Goal: Task Accomplishment & Management: Manage account settings

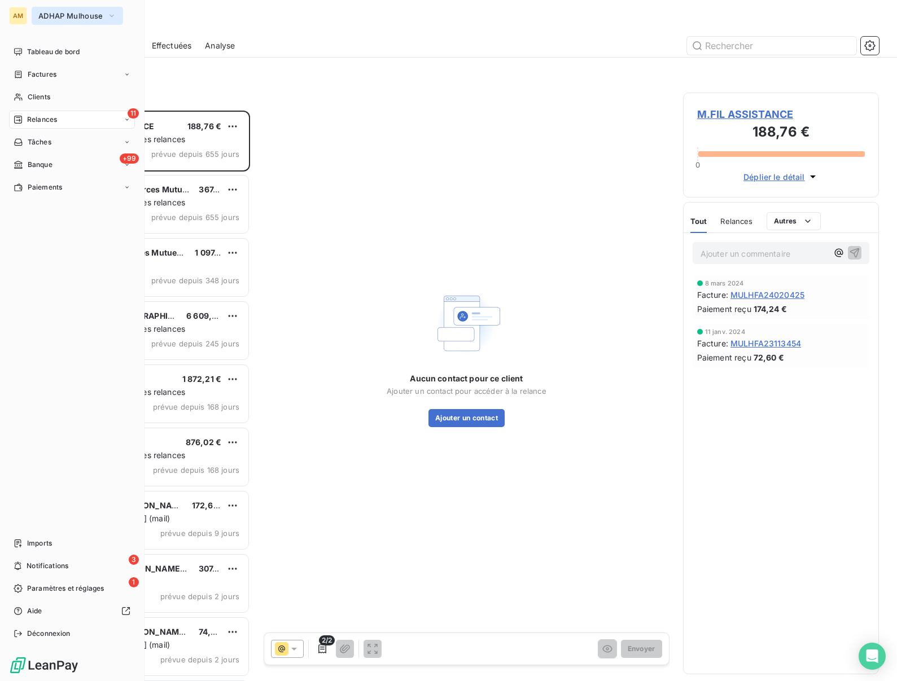
click at [58, 16] on span "ADHAP Mulhouse" at bounding box center [70, 15] width 64 height 9
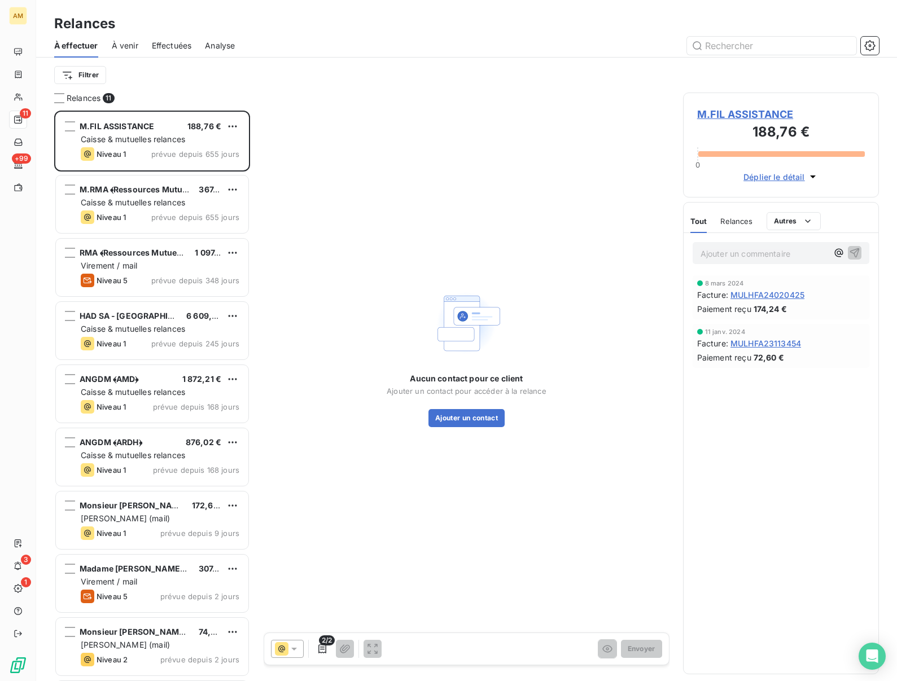
click at [405, 117] on div "Aucun contact pour ce client Ajouter un contact pour accéder à la relance Ajout…" at bounding box center [467, 357] width 406 height 529
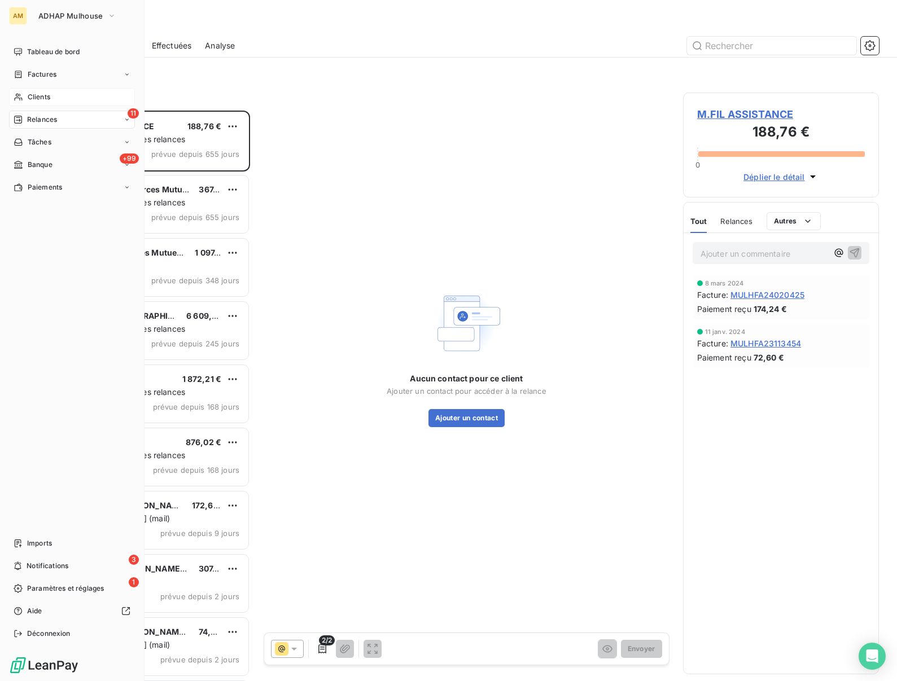
click at [25, 99] on div "Clients" at bounding box center [72, 97] width 126 height 18
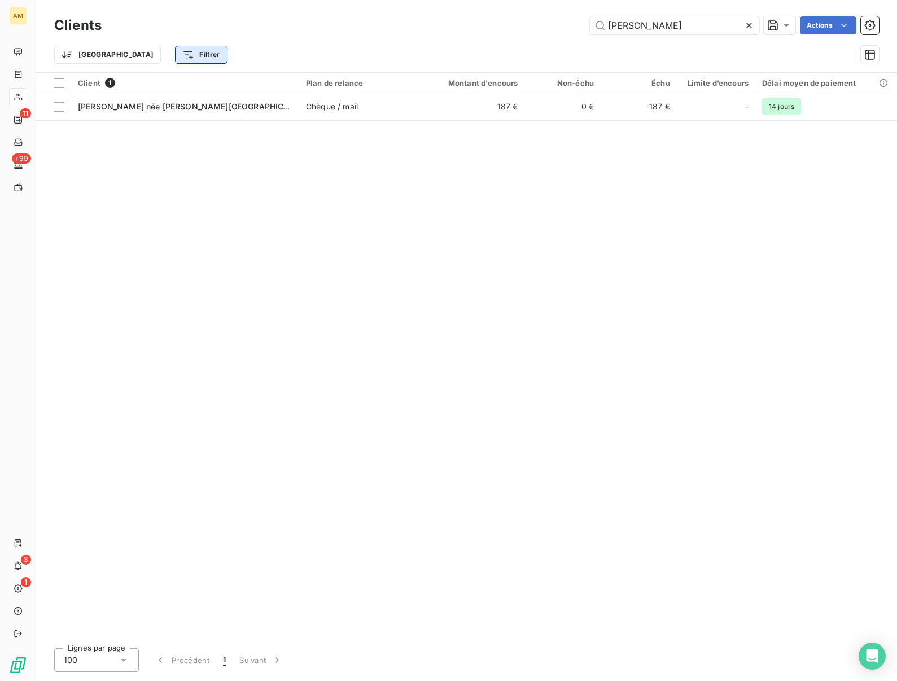
click at [152, 55] on html "AM 11 +99 3 1 Clients [PERSON_NAME] Actions Trier Filtrer Client 1 Plan de rela…" at bounding box center [448, 340] width 897 height 681
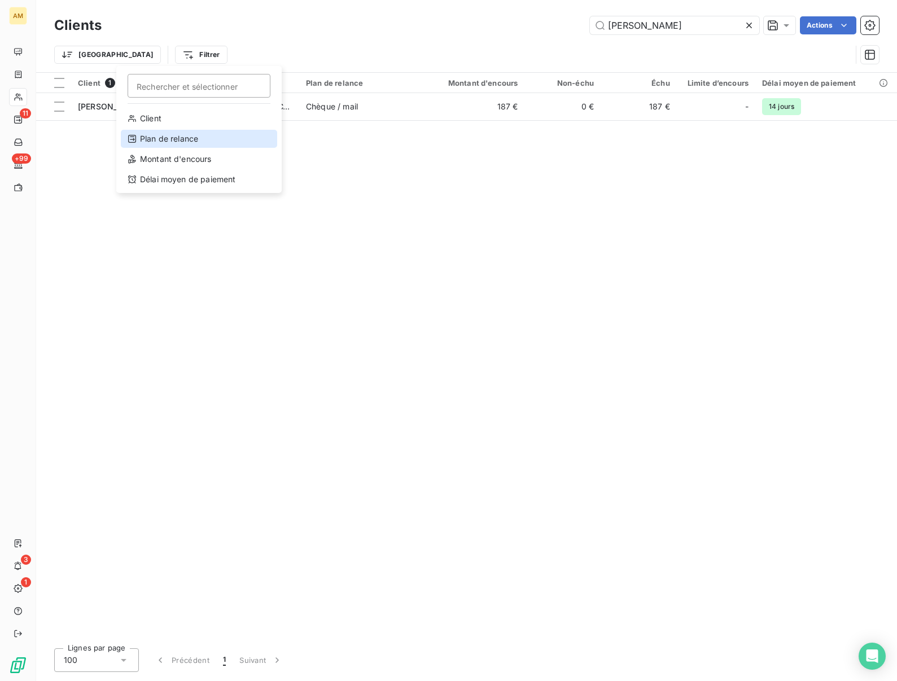
click at [148, 133] on div "Plan de relance" at bounding box center [199, 139] width 156 height 18
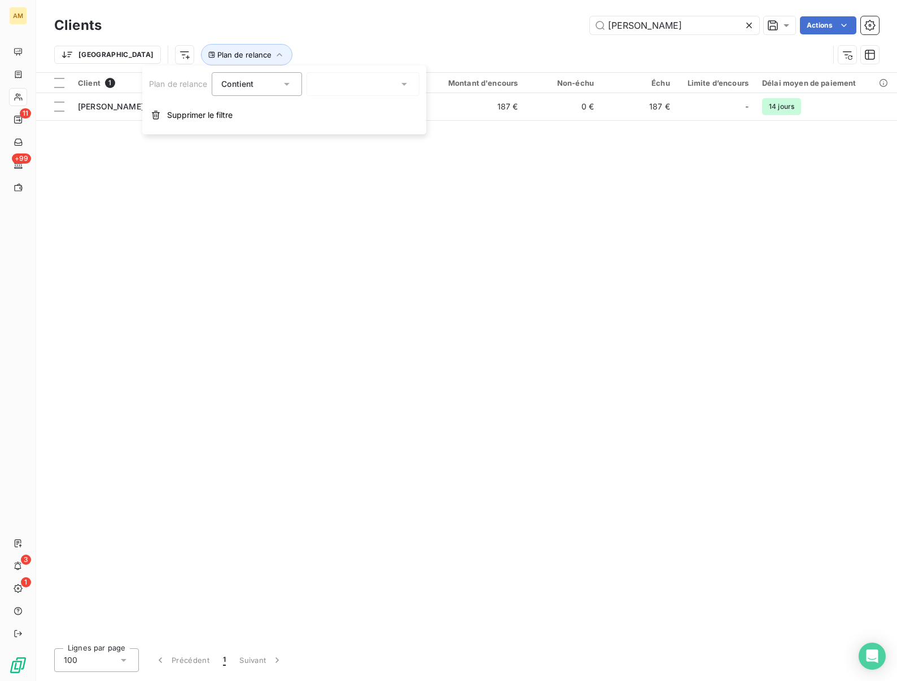
click at [325, 87] on div at bounding box center [362, 84] width 113 height 24
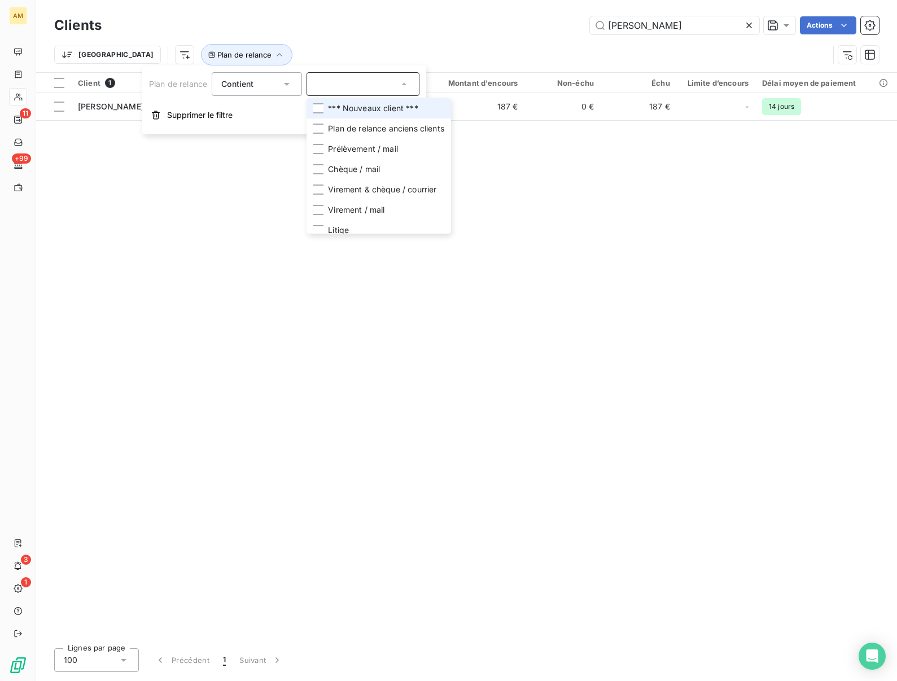
click at [330, 109] on span "*** Nouveaux client ***" at bounding box center [373, 108] width 90 height 11
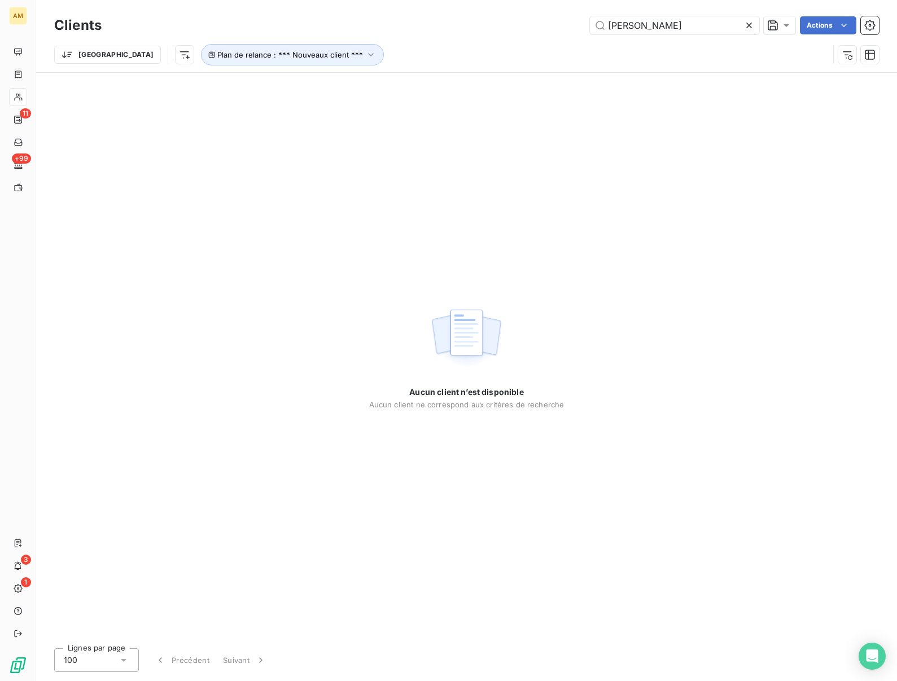
click at [581, 60] on div "Trier Plan de relance : *** Nouveaux client ***" at bounding box center [441, 54] width 774 height 21
click at [748, 25] on icon at bounding box center [749, 26] width 6 height 6
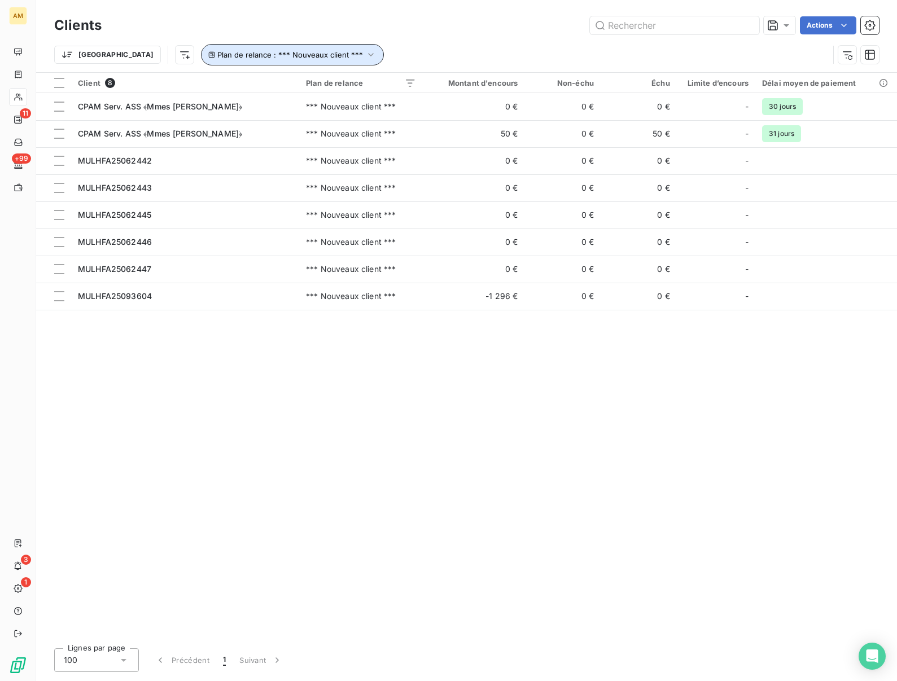
click at [243, 56] on span "Plan de relance : *** Nouveaux client ***" at bounding box center [290, 54] width 146 height 9
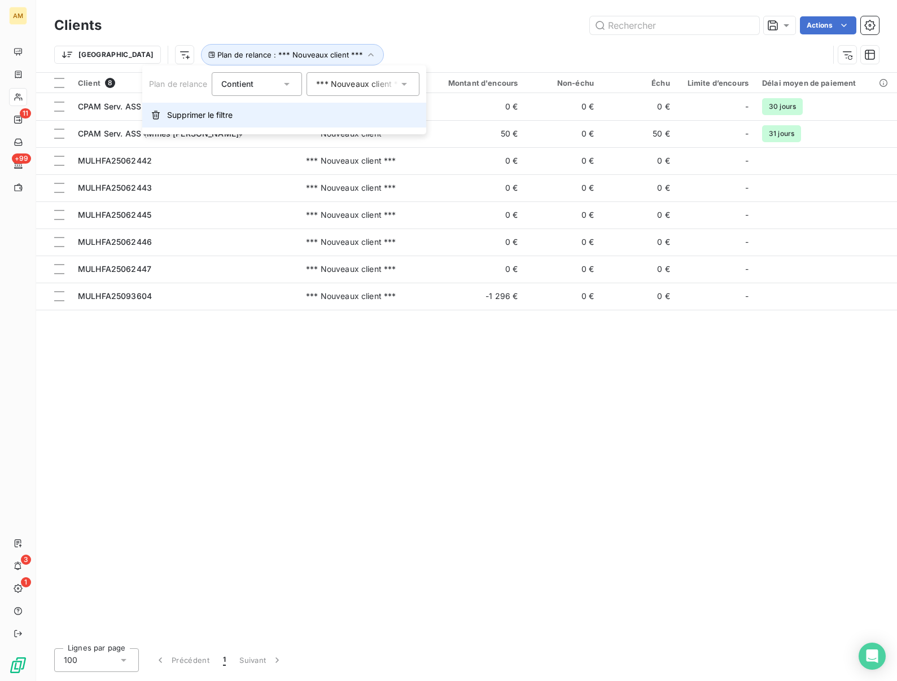
click at [209, 109] on span "Supprimer le filtre" at bounding box center [199, 114] width 65 height 11
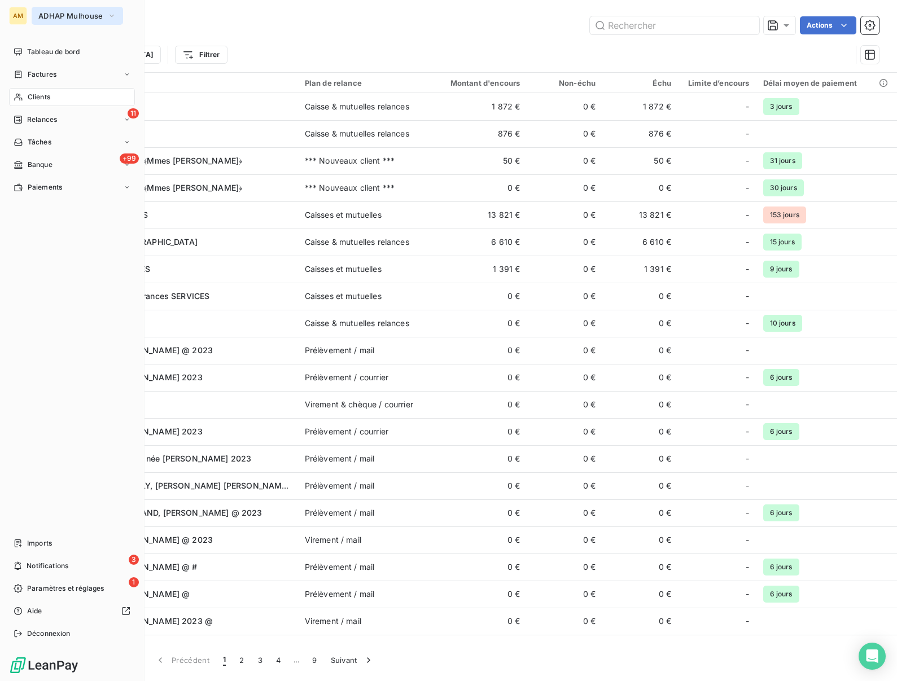
click at [52, 13] on span "ADHAP Mulhouse" at bounding box center [70, 15] width 64 height 9
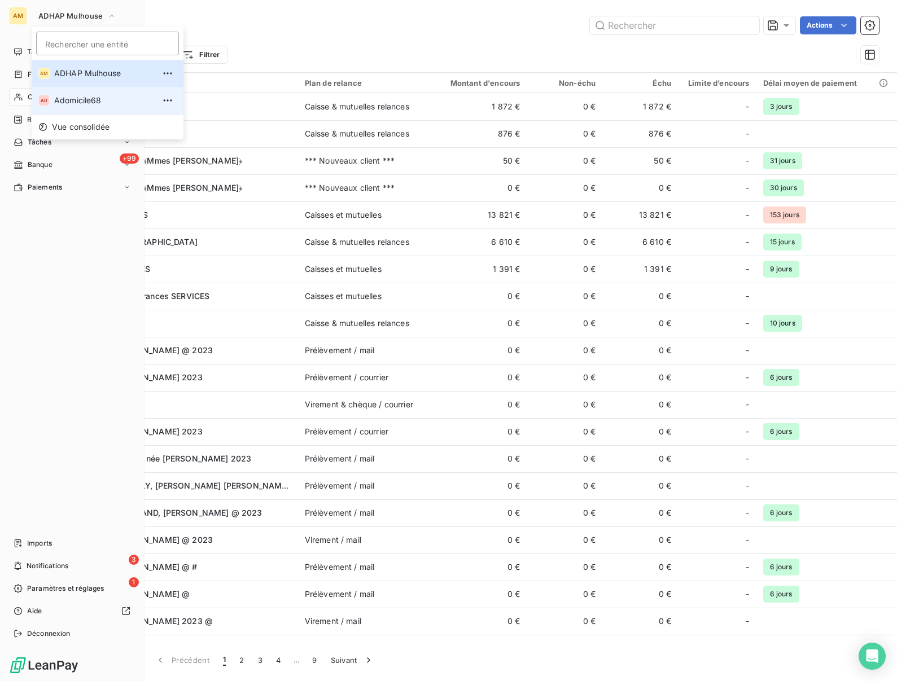
click at [59, 93] on li "AD Adomicile68" at bounding box center [108, 100] width 152 height 27
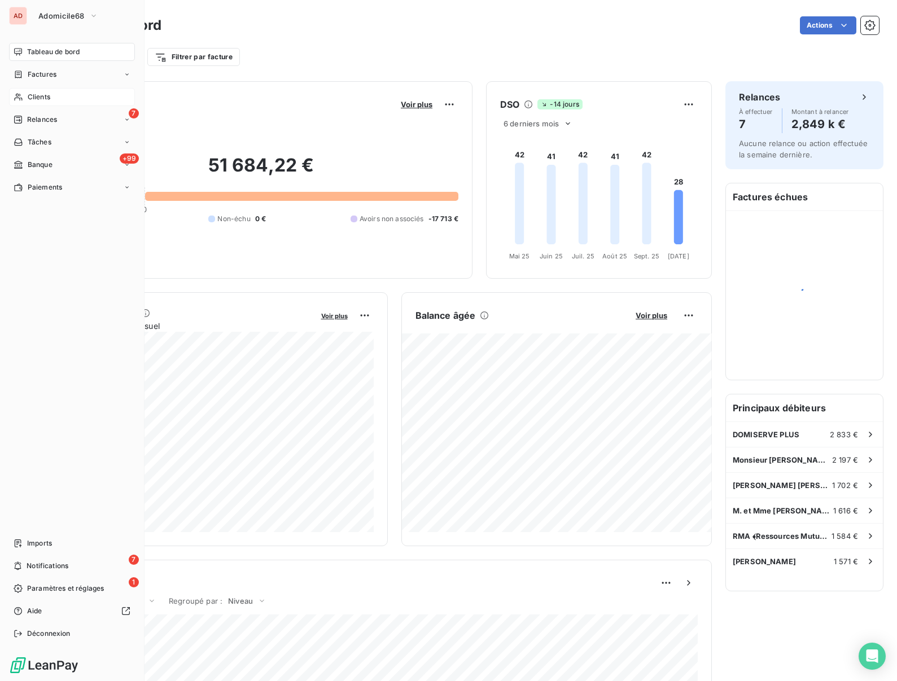
click at [23, 97] on icon at bounding box center [19, 97] width 10 height 9
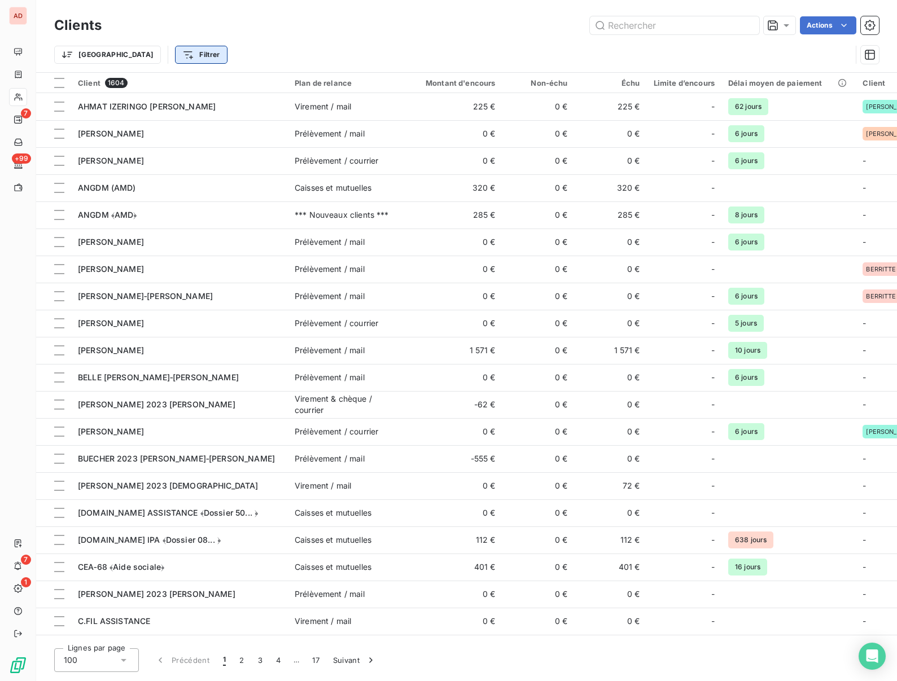
click at [150, 60] on html "AD 7 +99 7 1 Clients Actions Trier Filtrer Client 1604 Plan de relance Montant …" at bounding box center [448, 340] width 897 height 681
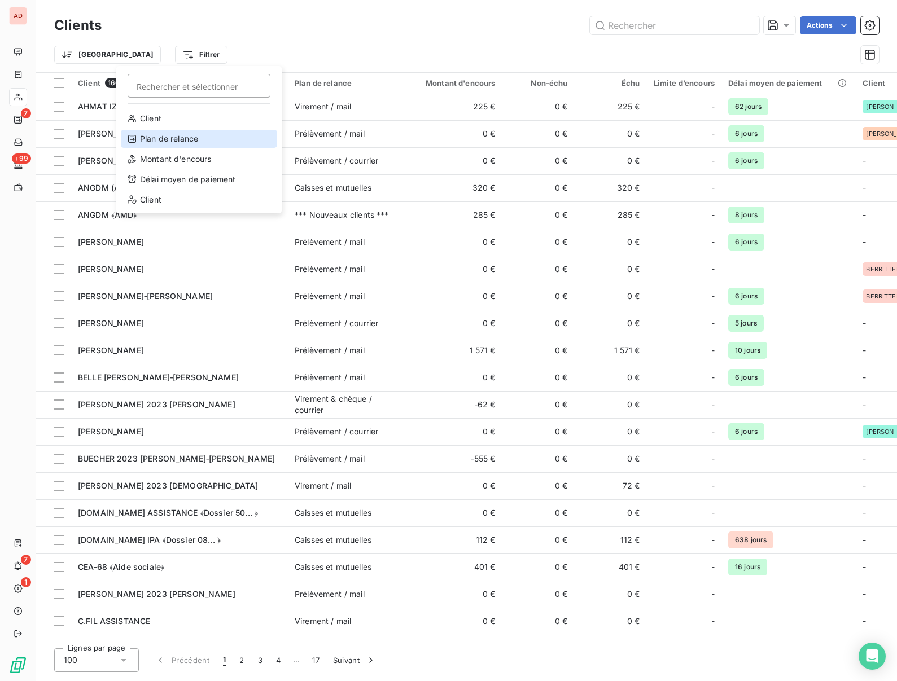
click at [152, 139] on div "Plan de relance" at bounding box center [199, 139] width 156 height 18
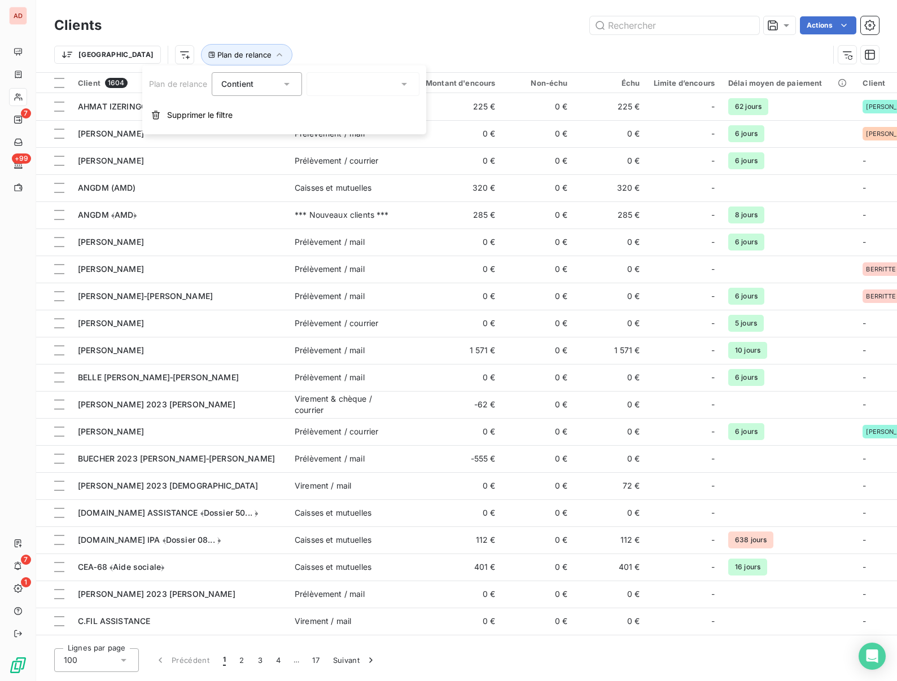
click at [326, 87] on div at bounding box center [362, 84] width 113 height 24
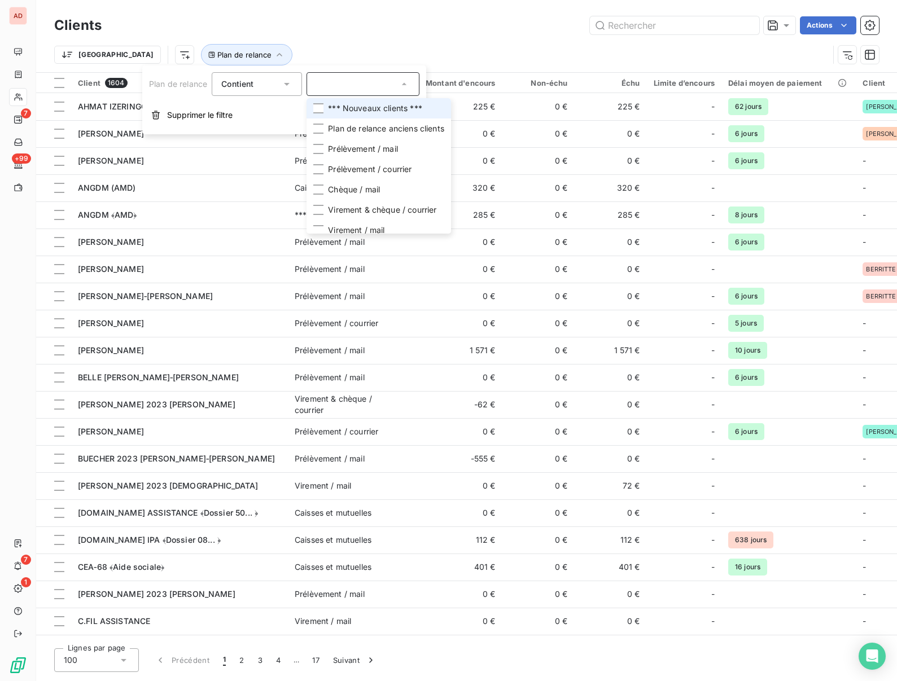
click at [325, 106] on li "*** Nouveaux clients ***" at bounding box center [378, 108] width 144 height 20
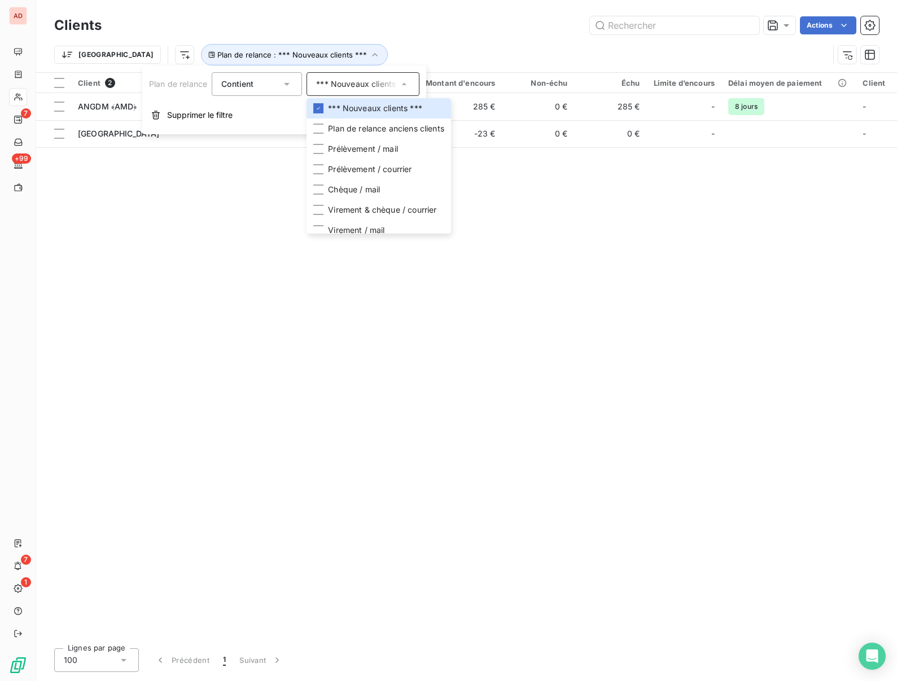
click at [188, 209] on div "Client 2 Plan de relance Montant d'encours Non-échu Échu Limite d’encours Délai…" at bounding box center [466, 356] width 861 height 567
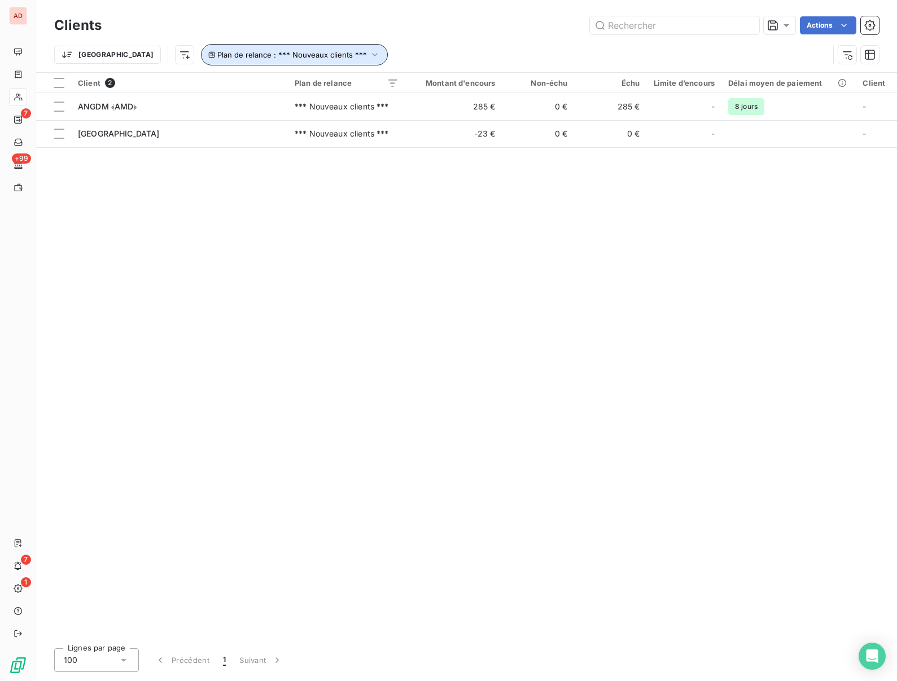
click at [369, 59] on icon "button" at bounding box center [374, 54] width 11 height 11
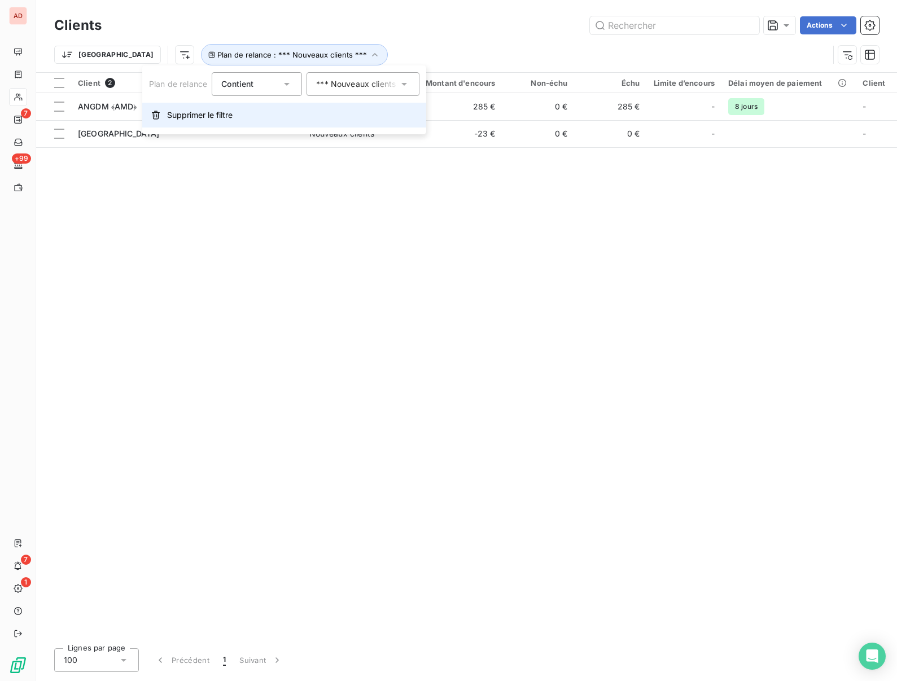
click at [178, 112] on span "Supprimer le filtre" at bounding box center [199, 114] width 65 height 11
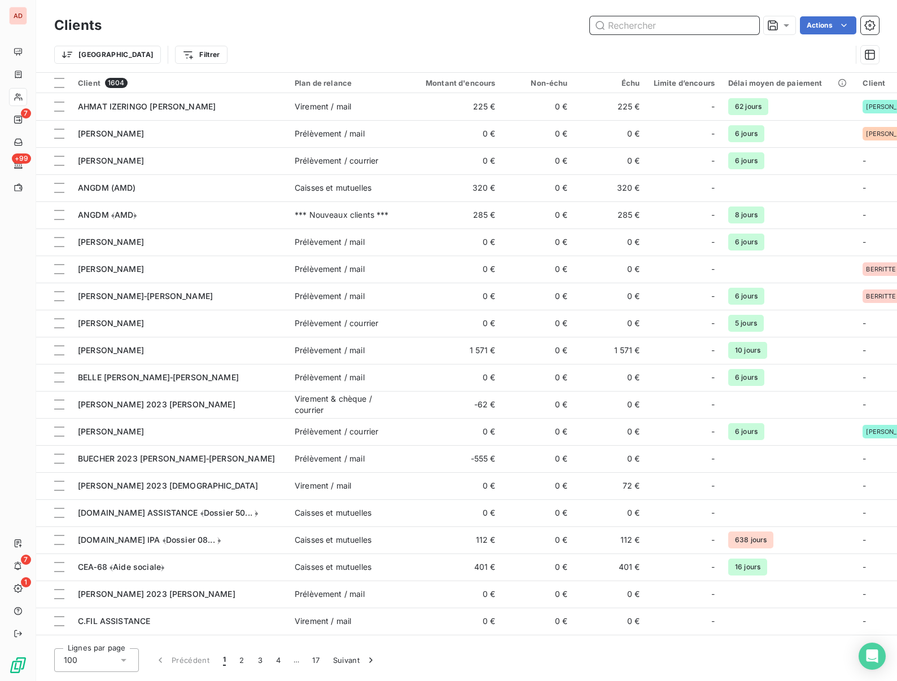
click at [626, 19] on input "text" at bounding box center [674, 25] width 169 height 18
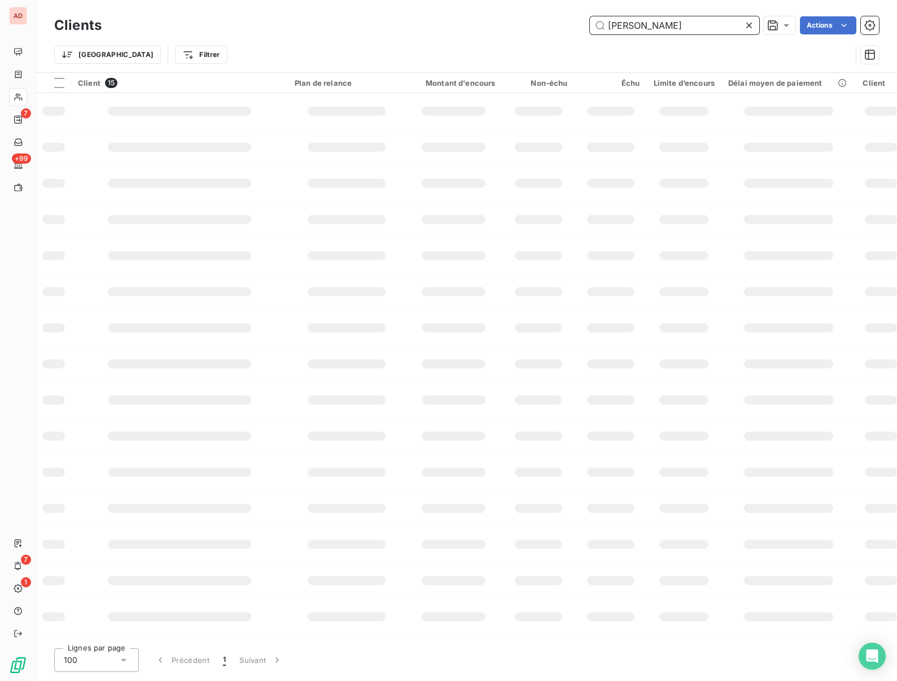
type input "[PERSON_NAME]"
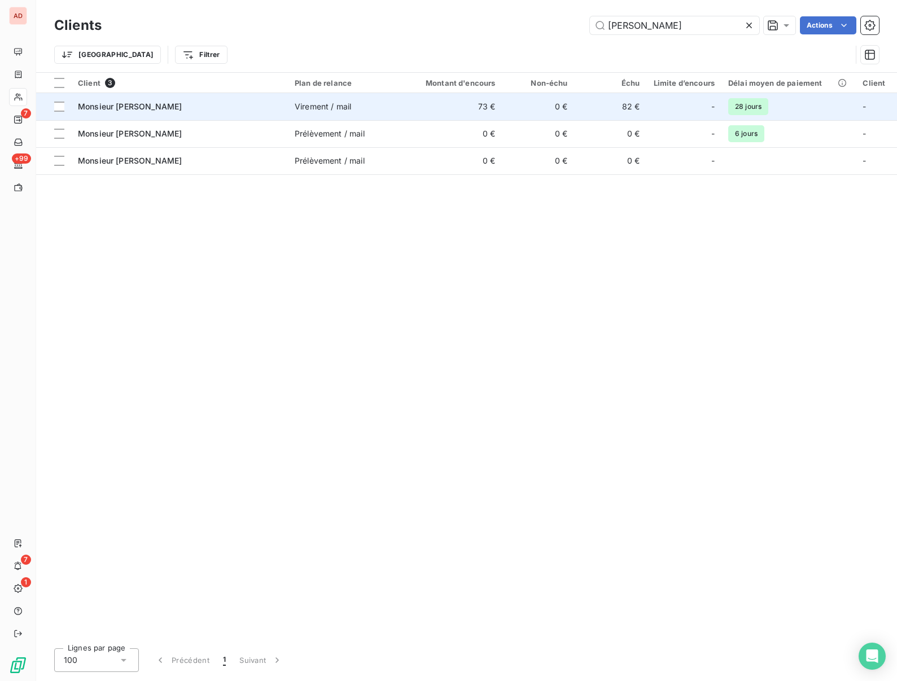
click at [140, 102] on span "Monsieur [PERSON_NAME]" at bounding box center [130, 107] width 104 height 10
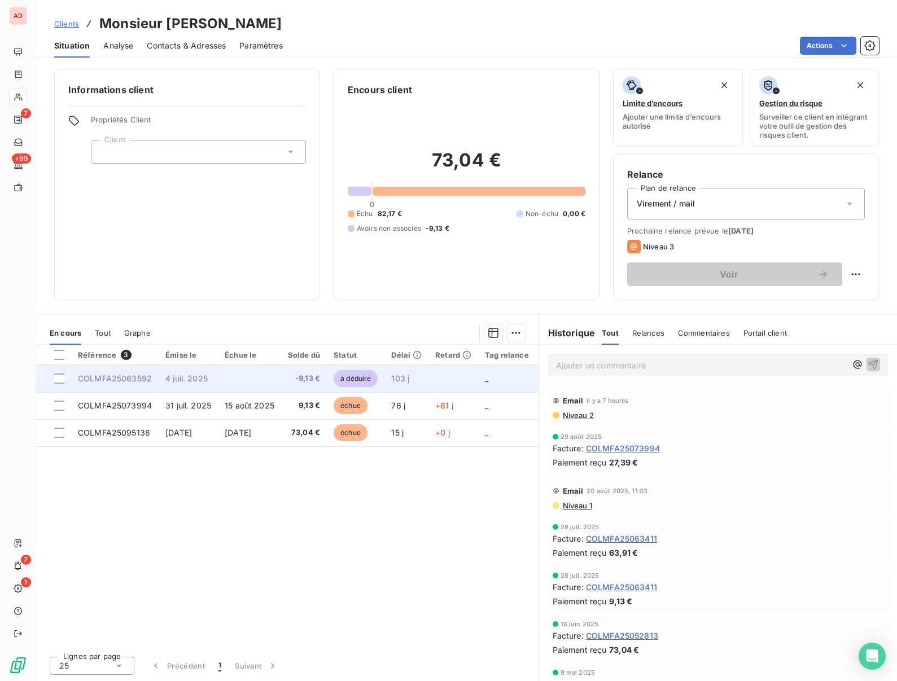
click at [218, 370] on td "4 juil. 2025" at bounding box center [188, 378] width 59 height 27
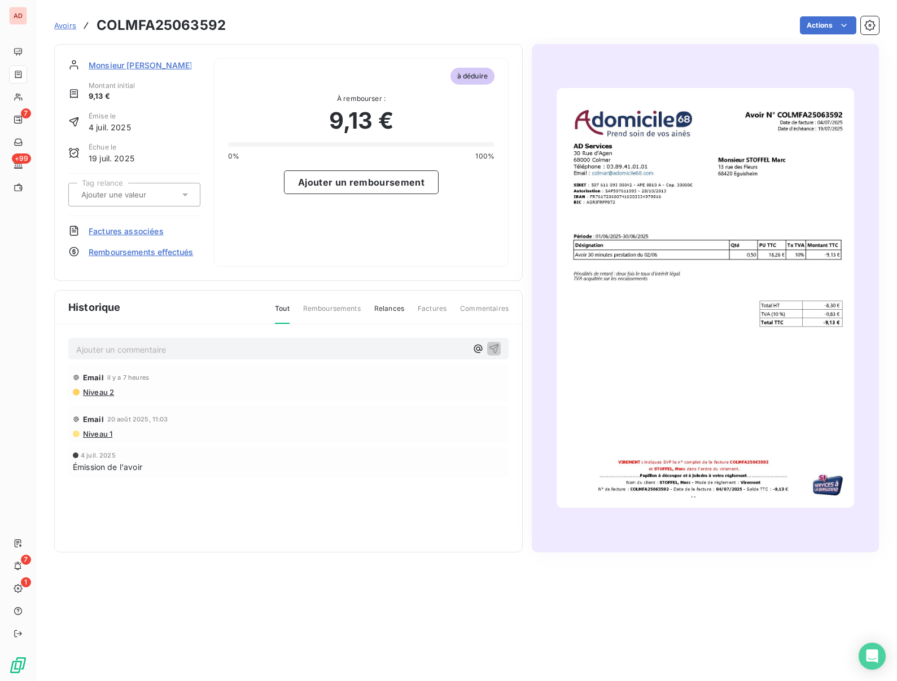
click at [143, 232] on span "Factures associées" at bounding box center [126, 231] width 75 height 12
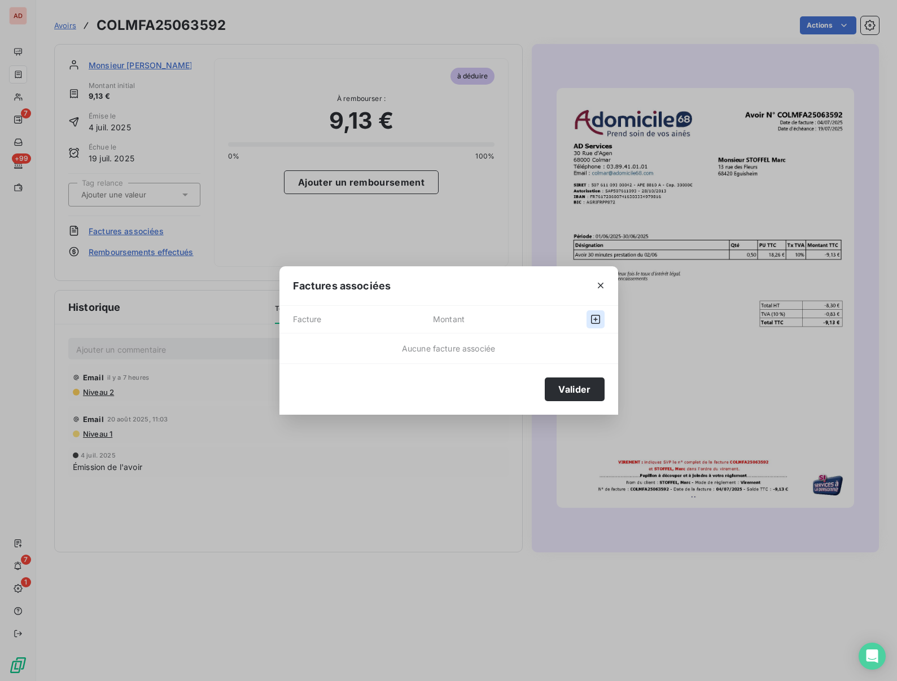
click at [593, 315] on icon "button" at bounding box center [595, 319] width 9 height 9
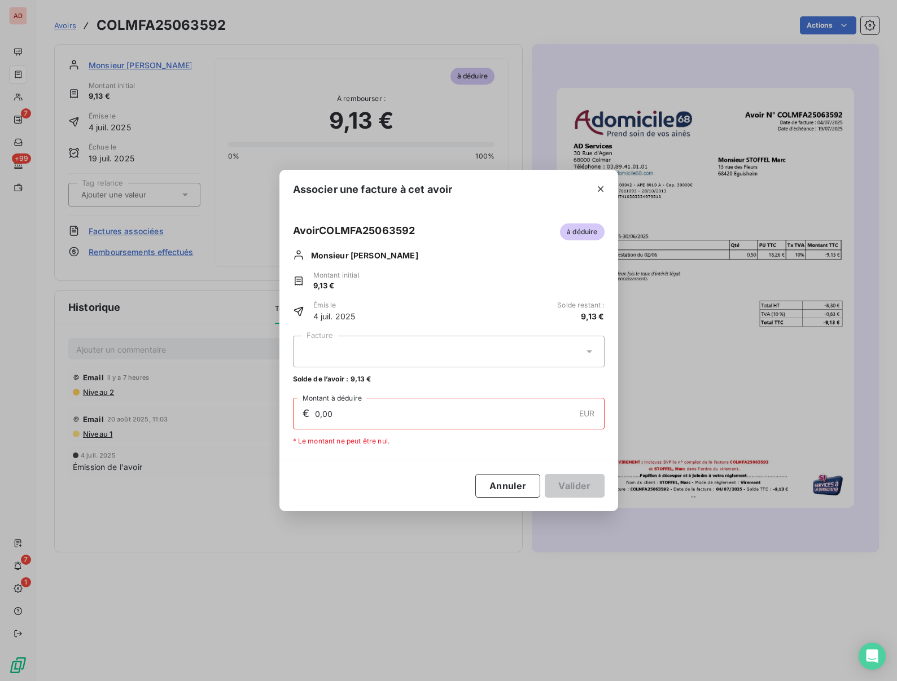
click at [479, 348] on div at bounding box center [449, 352] width 312 height 32
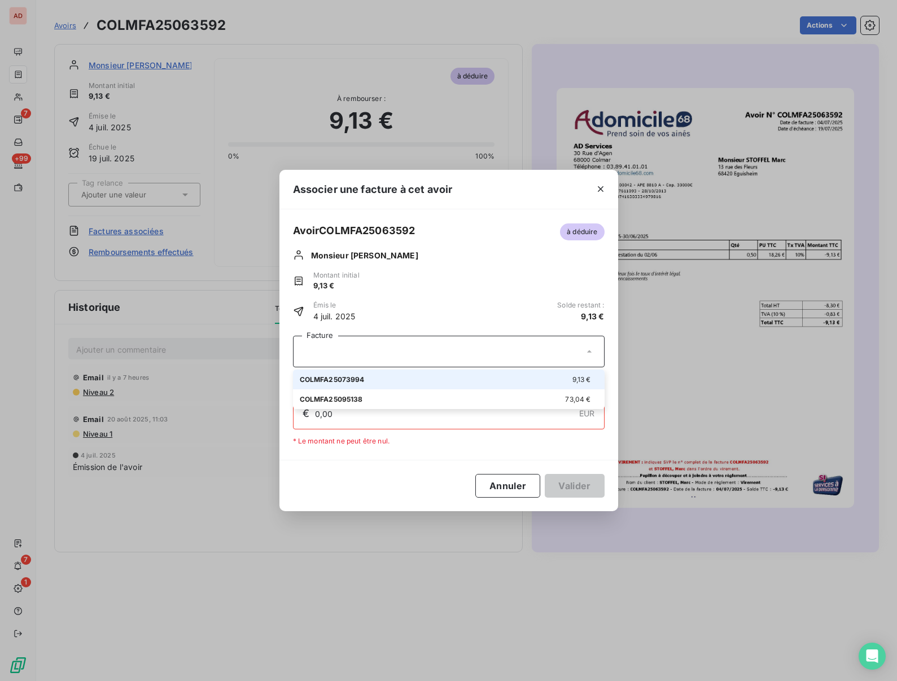
click at [470, 382] on div "COLMFA25073994 9,13 €" at bounding box center [449, 379] width 298 height 11
type input "9,13"
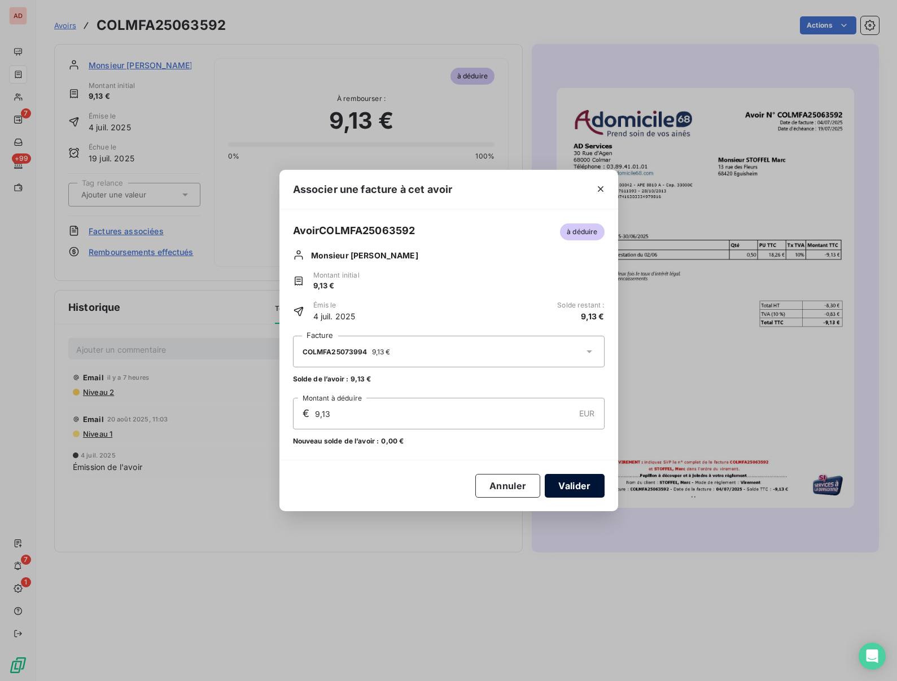
click at [559, 492] on button "Valider" at bounding box center [574, 486] width 59 height 24
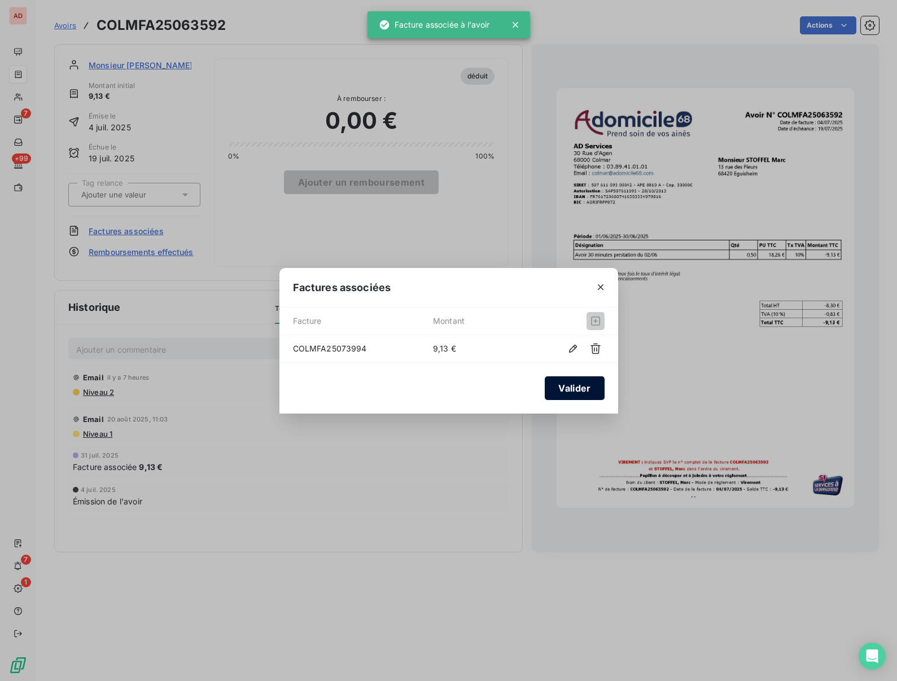
click at [578, 393] on button "Valider" at bounding box center [574, 388] width 59 height 24
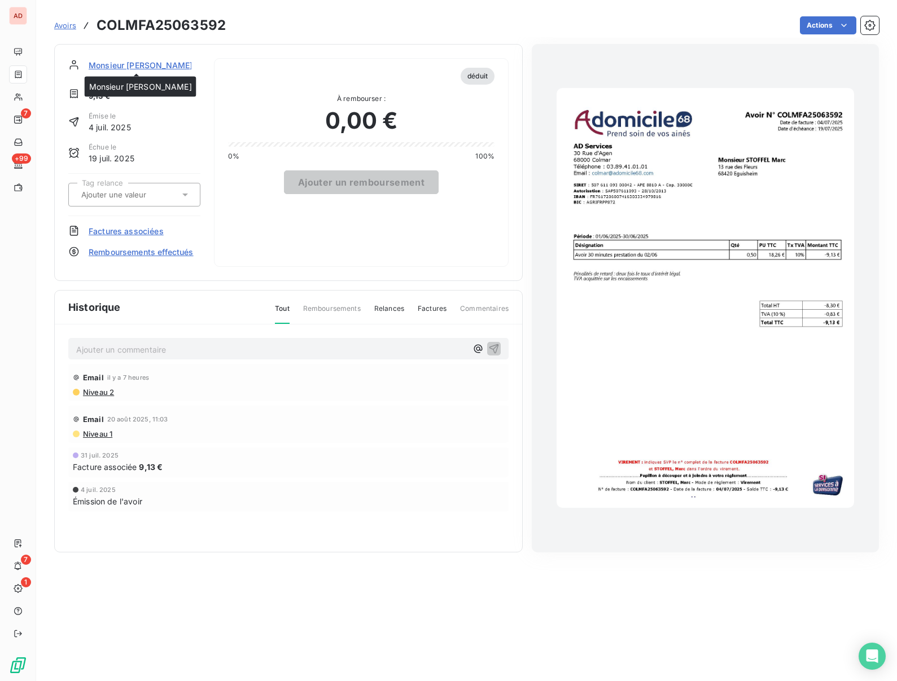
click at [111, 64] on span "Monsieur [PERSON_NAME]" at bounding box center [141, 65] width 104 height 12
